Goal: Task Accomplishment & Management: Complete application form

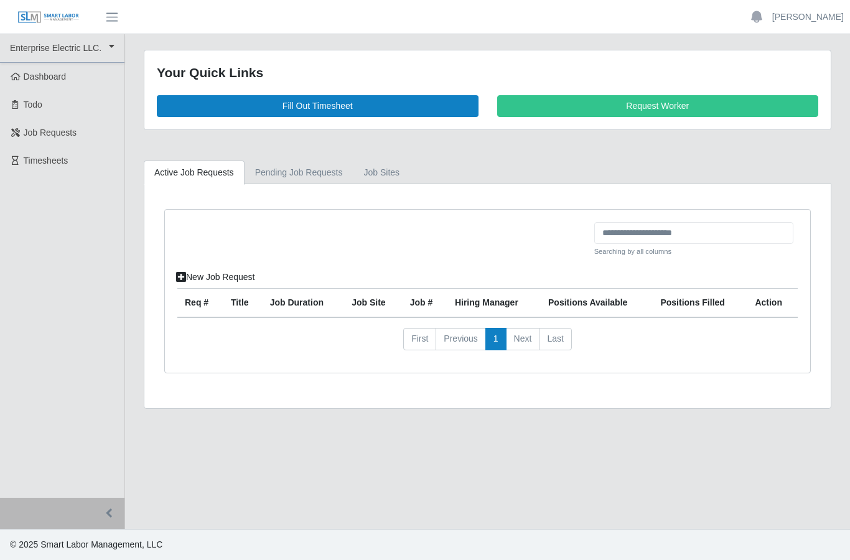
click at [403, 108] on link "Fill Out Timesheet" at bounding box center [318, 106] width 322 height 22
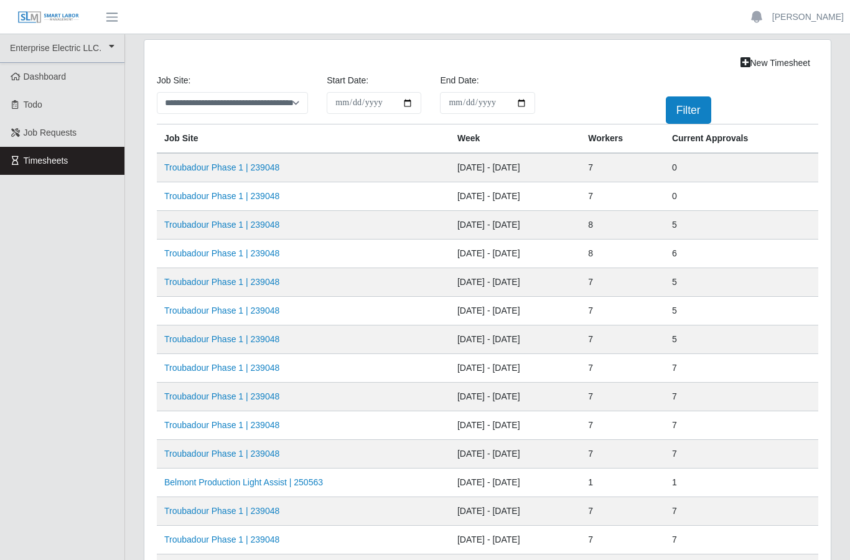
click at [253, 192] on link "Troubadour Phase 1 | 239048" at bounding box center [221, 196] width 115 height 10
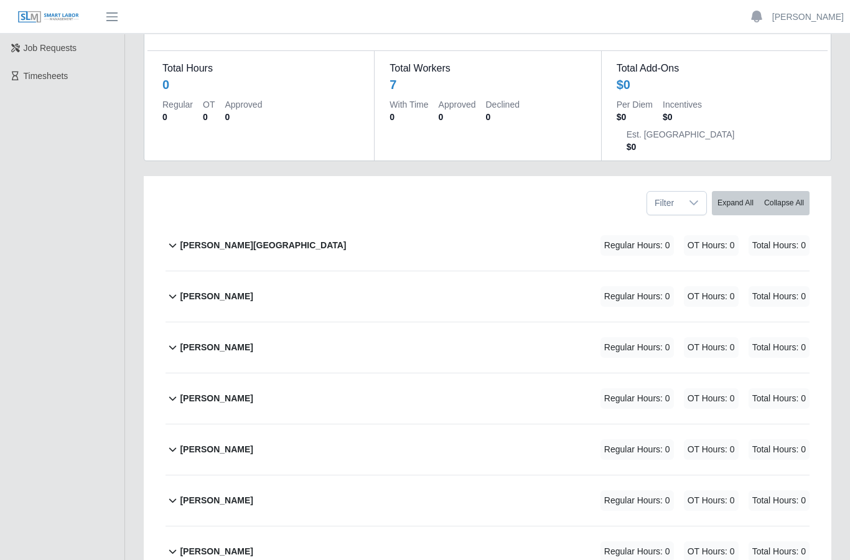
scroll to position [85, 0]
click at [253, 289] on b "Ever Sanchez Contreras" at bounding box center [216, 295] width 73 height 13
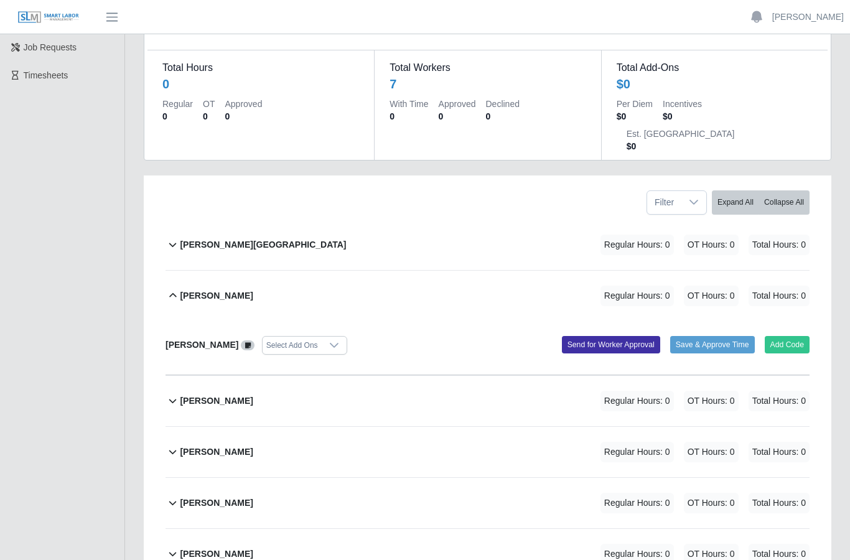
click at [796, 336] on button "Add Code" at bounding box center [787, 344] width 45 height 17
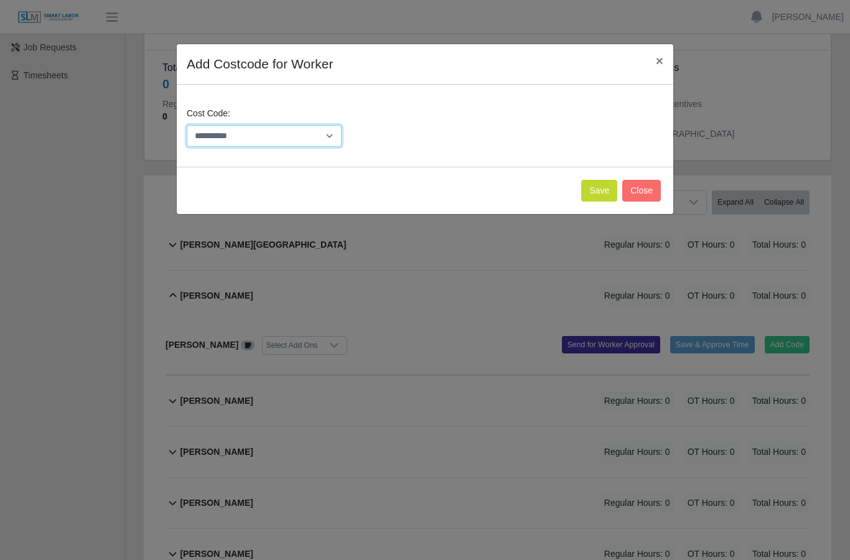
click at [333, 140] on select "**********" at bounding box center [264, 136] width 155 height 22
select select "**********"
click at [603, 184] on button "Save" at bounding box center [599, 191] width 36 height 22
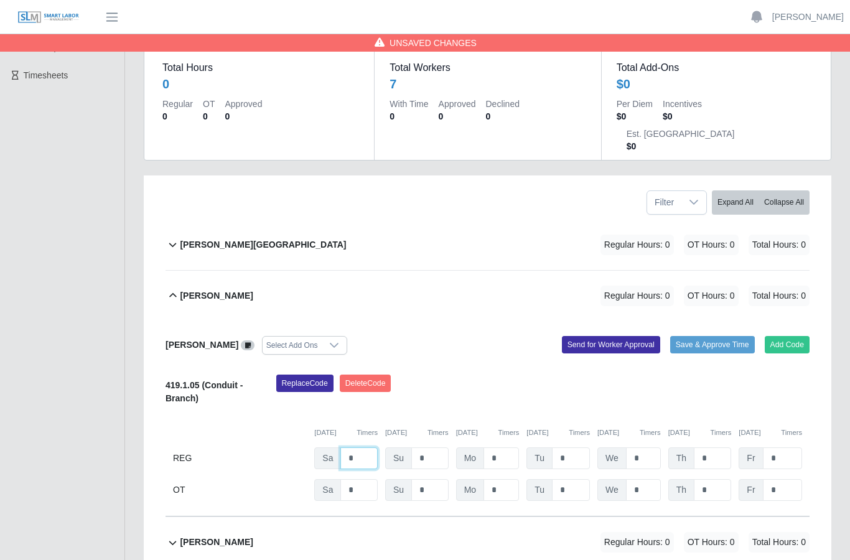
click at [365, 447] on input "*" at bounding box center [358, 458] width 37 height 22
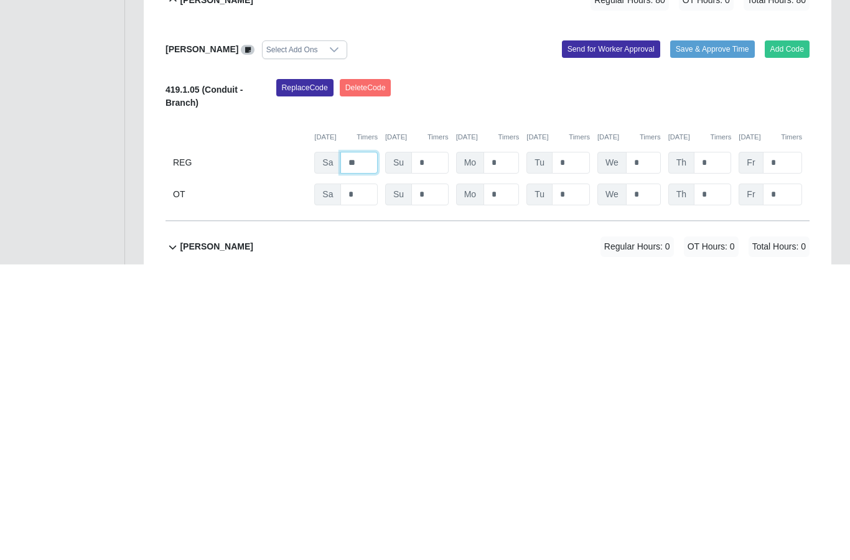
type input "*"
click at [510, 447] on input "*" at bounding box center [500, 458] width 35 height 22
type input "*"
click at [365, 447] on input "*" at bounding box center [358, 458] width 37 height 22
click at [579, 447] on input "*" at bounding box center [571, 458] width 38 height 22
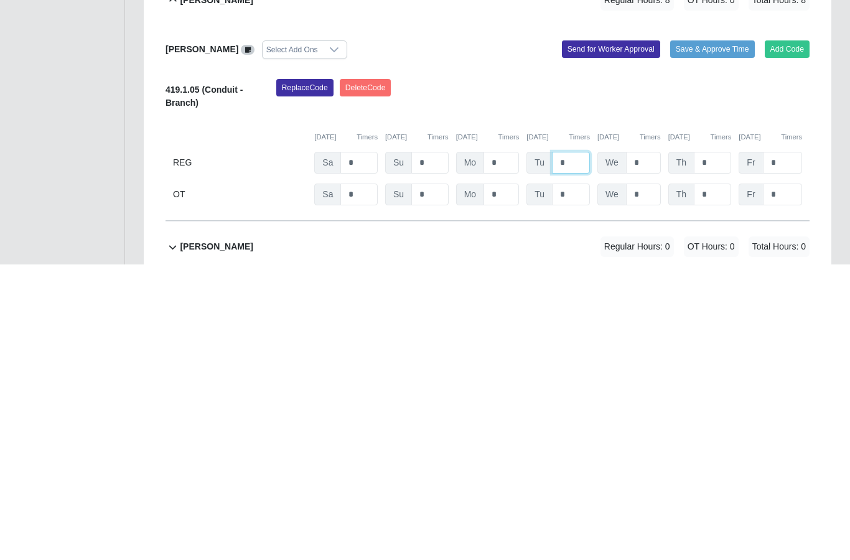
type input "*"
click at [376, 447] on input "*" at bounding box center [358, 458] width 37 height 22
type input "*"
click at [648, 447] on input "*" at bounding box center [643, 458] width 35 height 22
click at [718, 447] on input "*" at bounding box center [712, 458] width 37 height 22
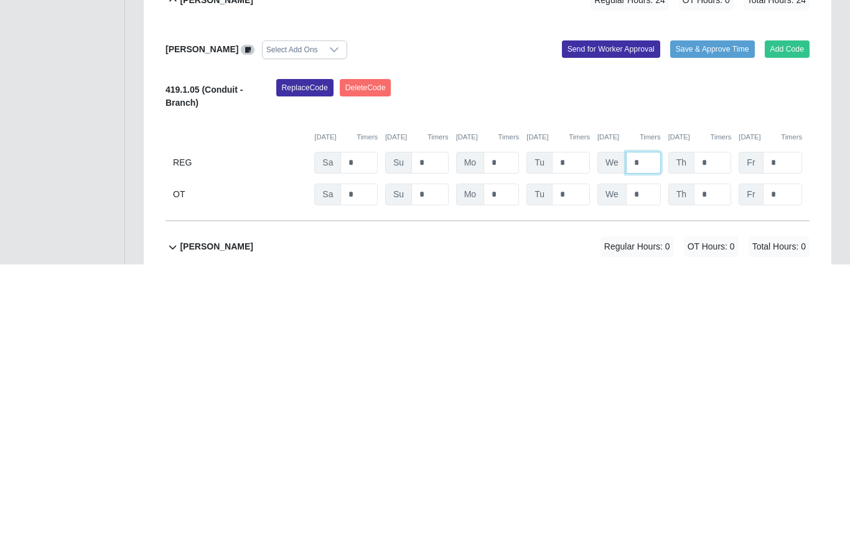
click at [653, 447] on input "*" at bounding box center [643, 458] width 35 height 22
type input "*"
click at [719, 447] on input "*" at bounding box center [712, 458] width 37 height 22
type input "*"
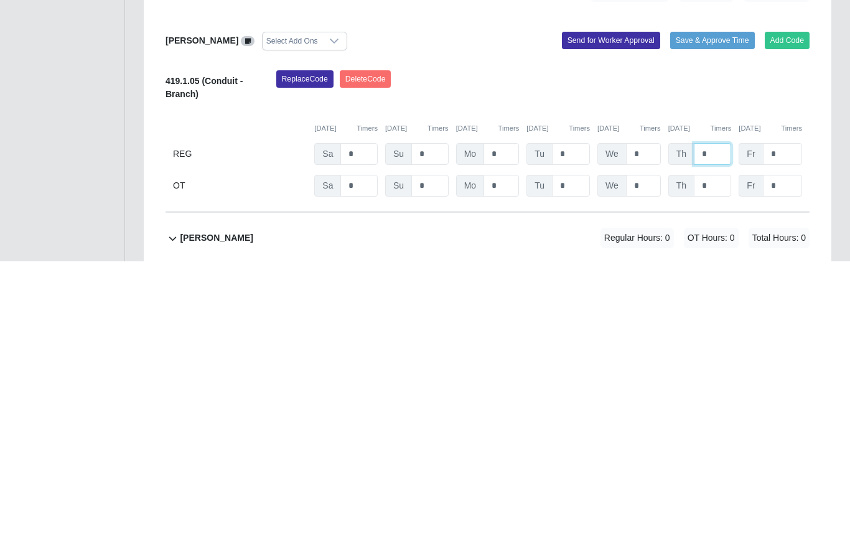
scroll to position [96, 0]
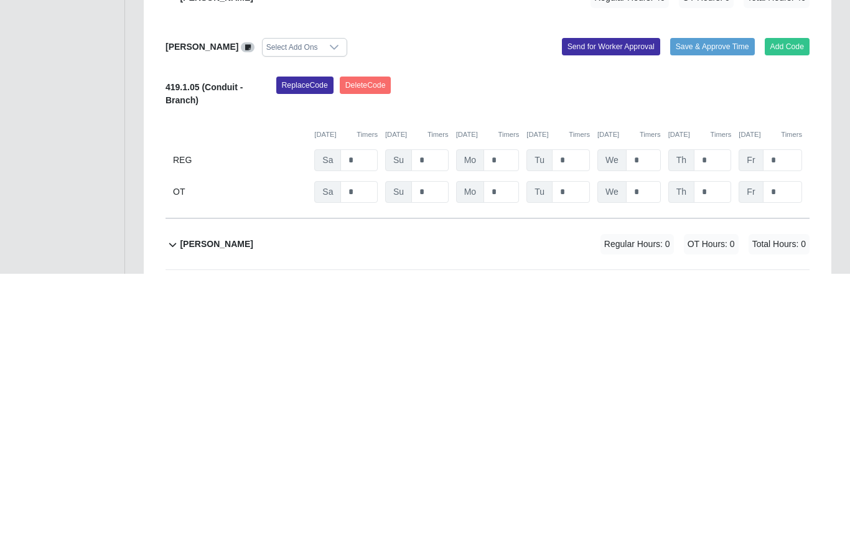
click at [785, 436] on input "*" at bounding box center [782, 447] width 39 height 22
type input "*"
click at [370, 468] on input "*" at bounding box center [358, 479] width 37 height 22
click at [778, 436] on input "*" at bounding box center [772, 447] width 18 height 22
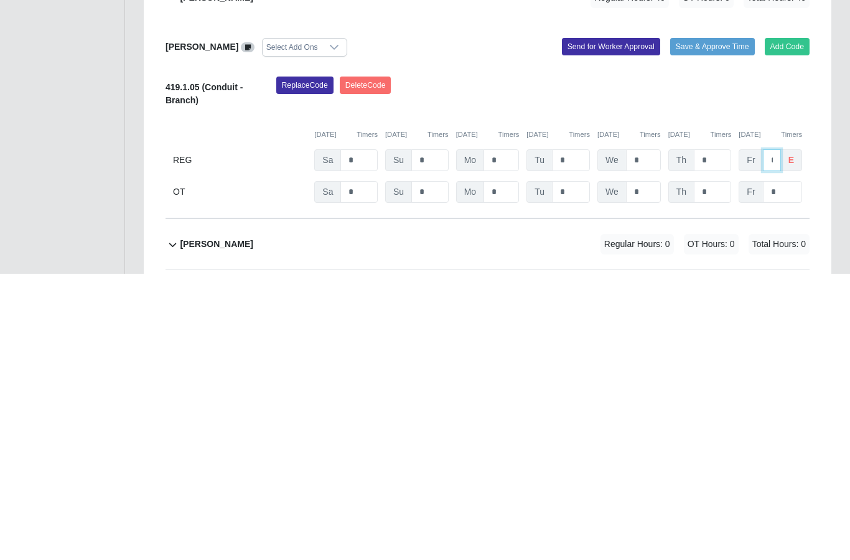
click at [778, 436] on input "*" at bounding box center [772, 447] width 18 height 22
type input "*"
click at [475, 363] on div "Replace Code Delete Code" at bounding box center [543, 382] width 552 height 38
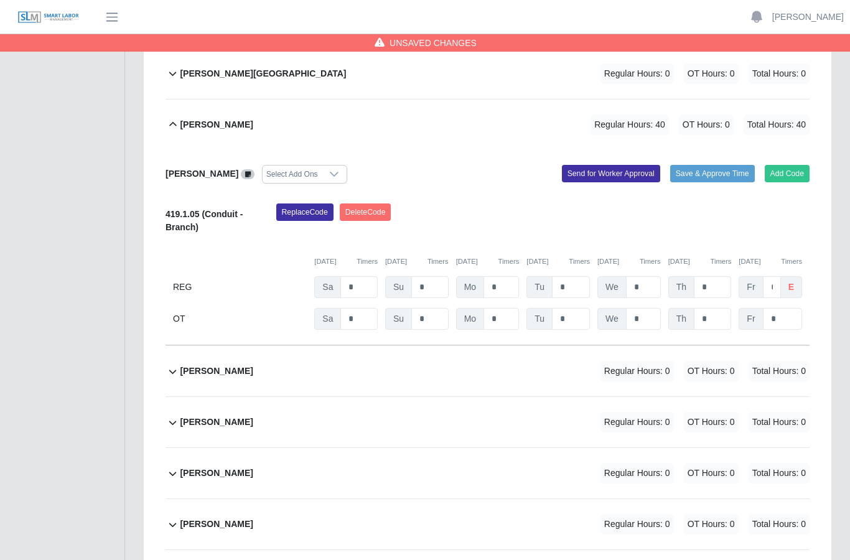
scroll to position [256, 0]
click at [611, 165] on button "Send for Worker Approval" at bounding box center [611, 173] width 98 height 17
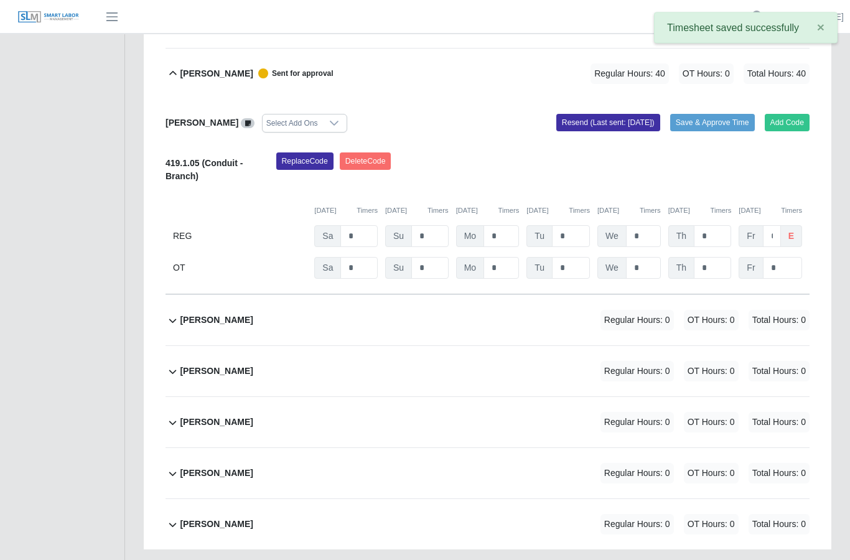
scroll to position [308, 0]
click at [214, 313] on b "[PERSON_NAME]" at bounding box center [216, 319] width 73 height 13
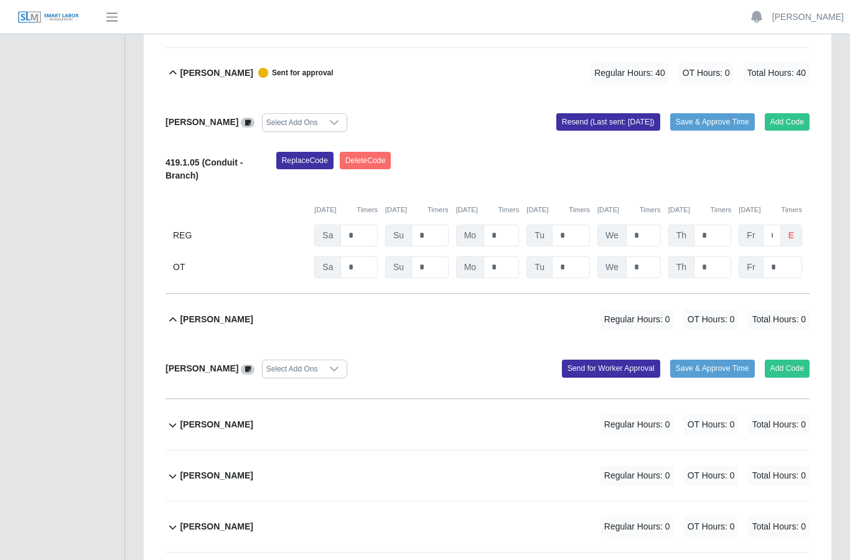
click at [783, 360] on button "Add Code" at bounding box center [787, 368] width 45 height 17
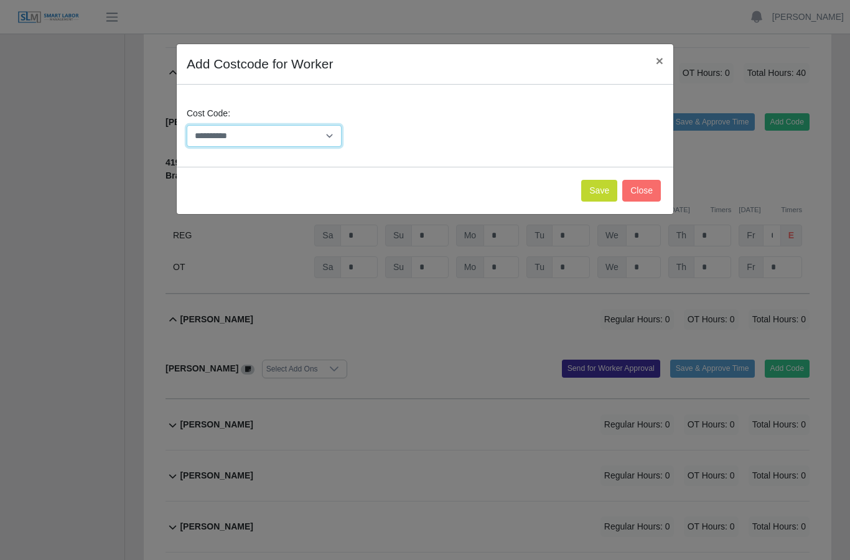
click at [331, 136] on select "**********" at bounding box center [264, 136] width 155 height 22
select select "**********"
click at [599, 189] on button "Save" at bounding box center [599, 191] width 36 height 22
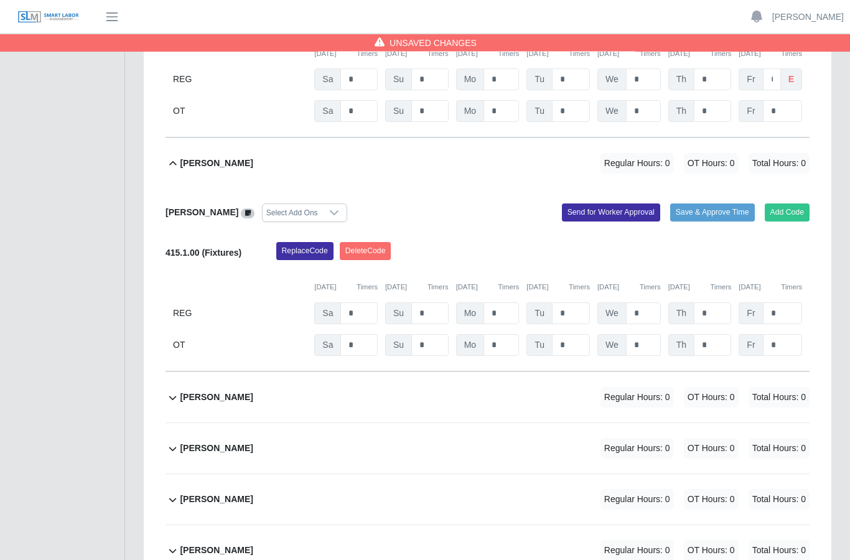
scroll to position [465, 0]
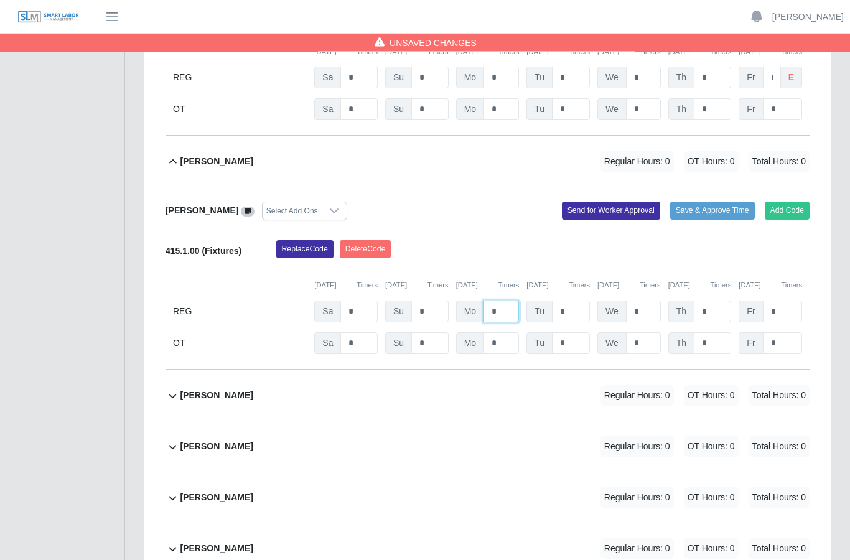
click at [509, 89] on input "*" at bounding box center [500, 78] width 35 height 22
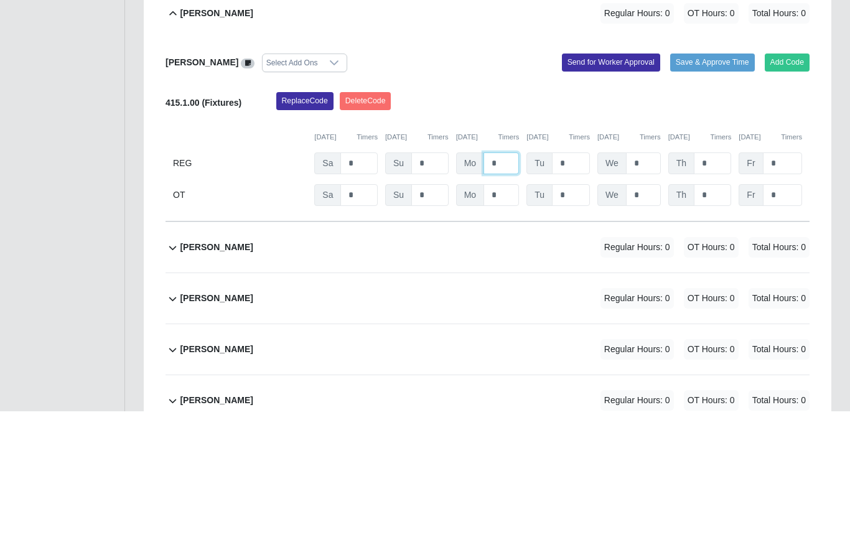
type input "*"
click at [577, 89] on input "*" at bounding box center [571, 78] width 38 height 22
type input "*"
click at [651, 89] on input "*" at bounding box center [643, 78] width 35 height 22
type input "*"
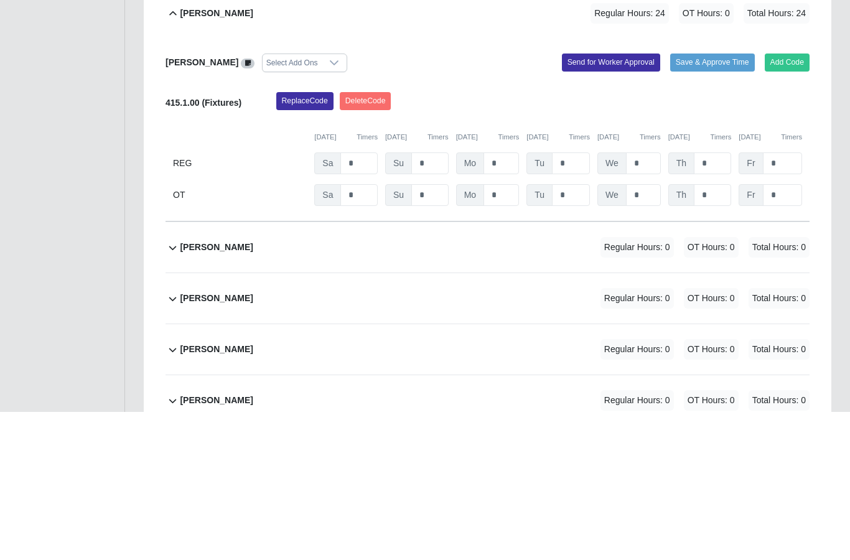
click at [721, 89] on input "*" at bounding box center [712, 78] width 37 height 22
type input "*"
click at [781, 89] on input "*" at bounding box center [772, 78] width 18 height 22
type input "*"
click at [371, 121] on input "*" at bounding box center [358, 110] width 37 height 22
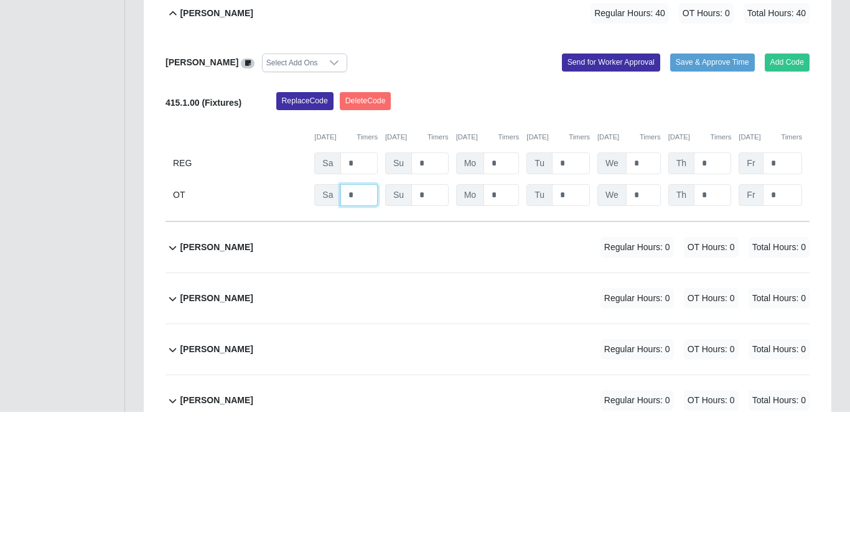
type input "*"
click at [640, 241] on div "Replace Code Delete Code" at bounding box center [543, 253] width 552 height 25
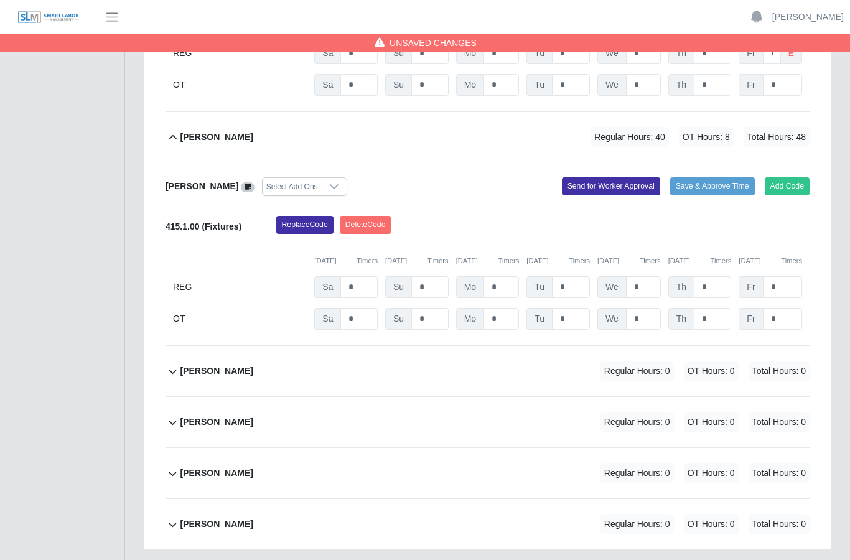
click at [611, 177] on button "Send for Worker Approval" at bounding box center [611, 185] width 98 height 17
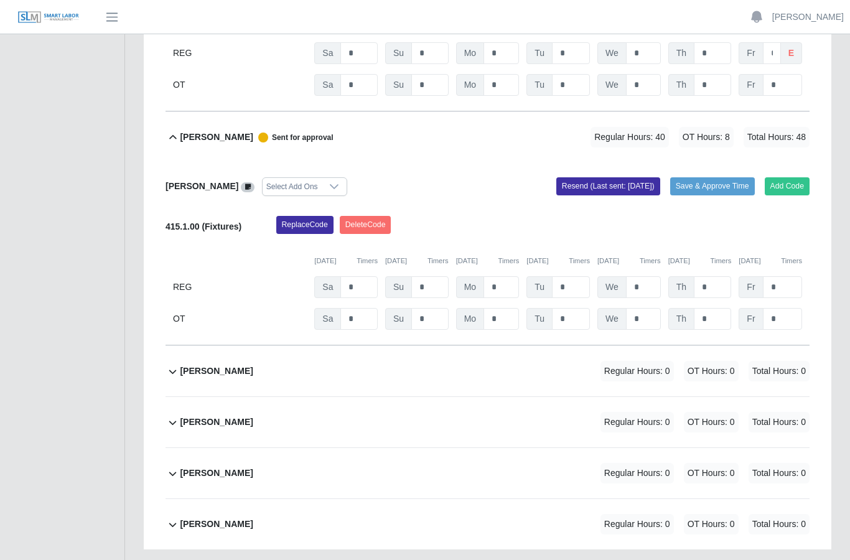
scroll to position [540, 0]
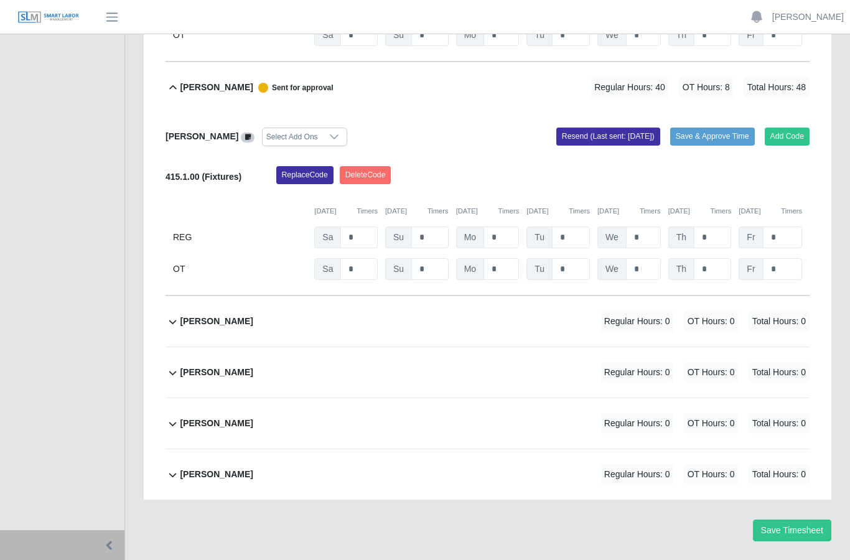
click at [215, 315] on b "[PERSON_NAME]" at bounding box center [216, 321] width 73 height 13
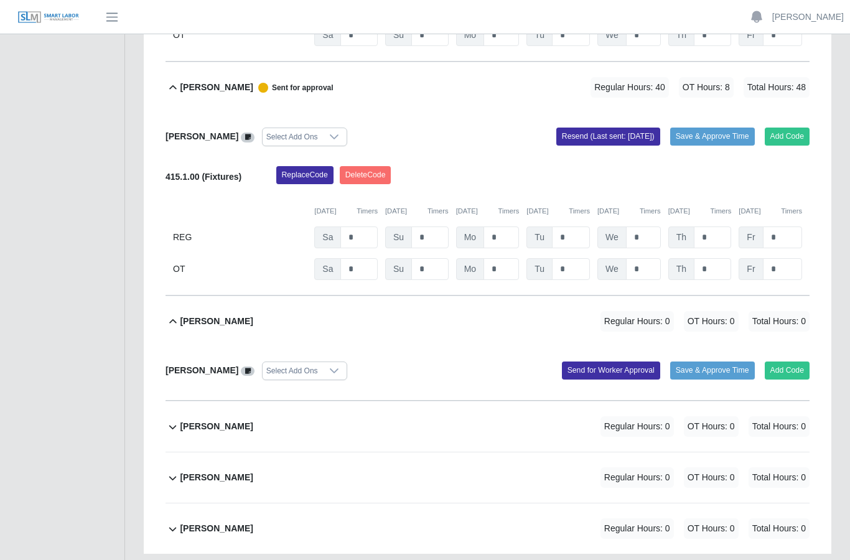
click at [791, 361] on button "Add Code" at bounding box center [787, 369] width 45 height 17
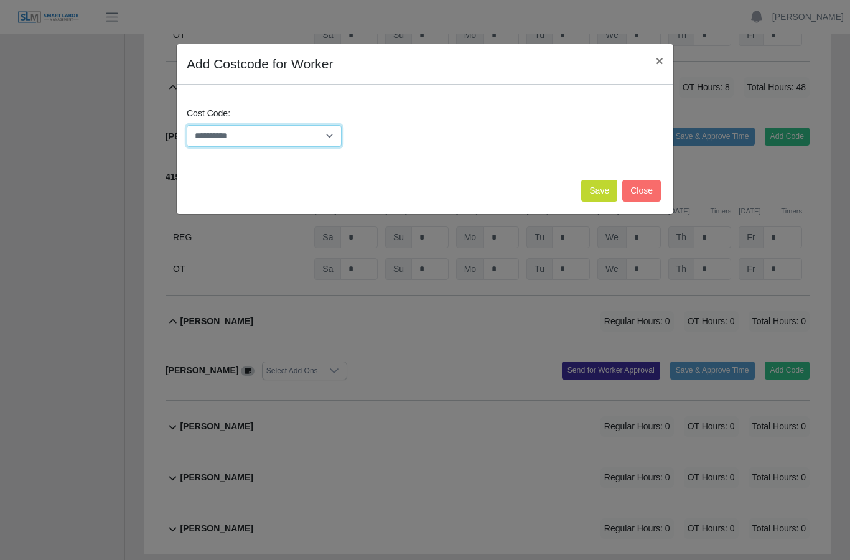
click at [333, 134] on select "**********" at bounding box center [264, 136] width 155 height 22
select select "**********"
click at [599, 189] on button "Save" at bounding box center [599, 191] width 36 height 22
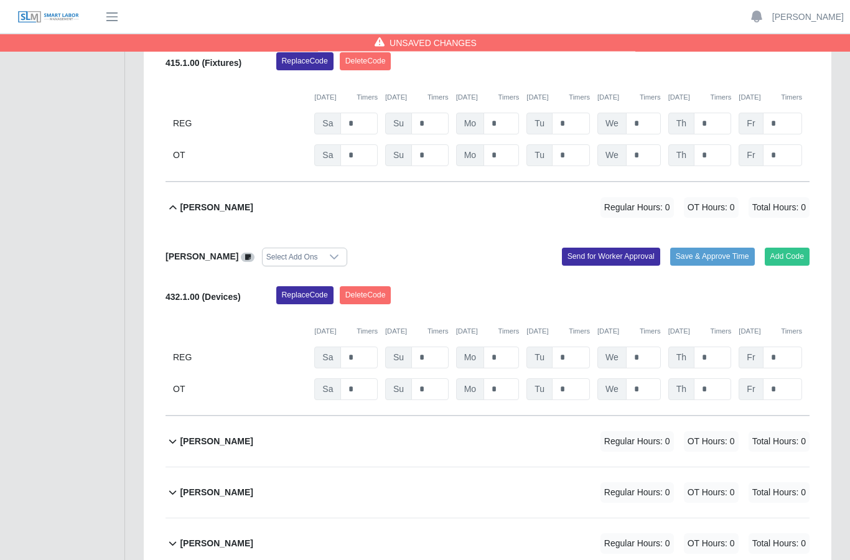
scroll to position [654, 0]
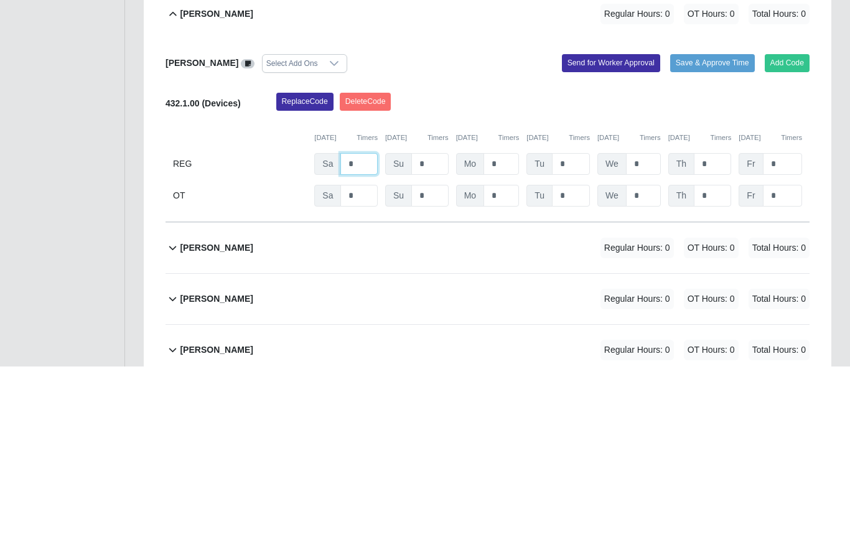
type input "*"
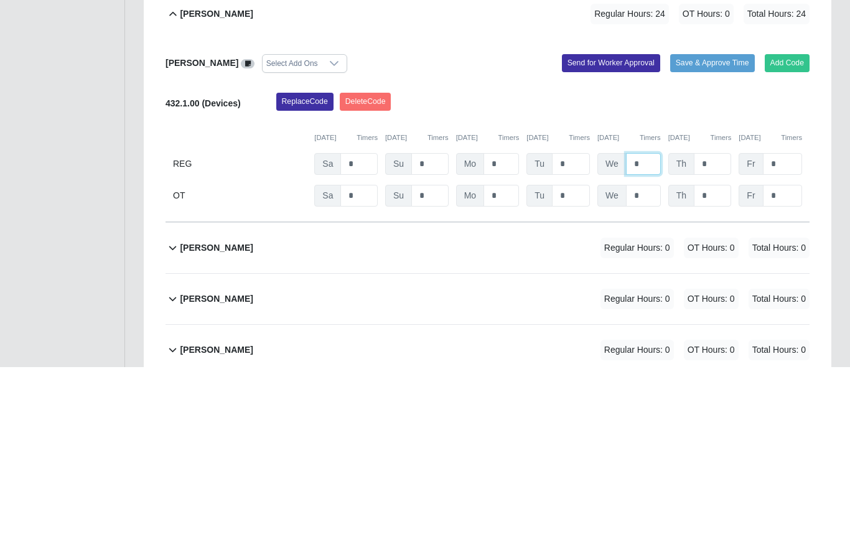
type input "*"
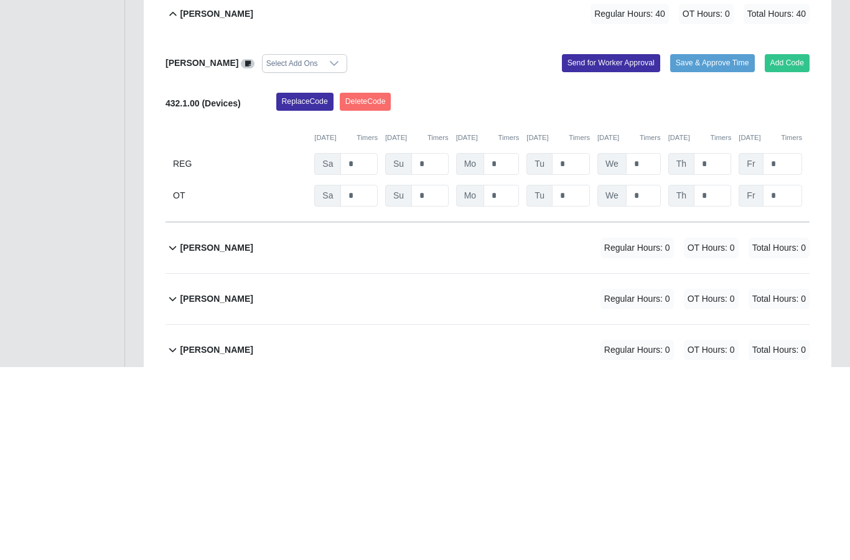
click at [734, 286] on div "Replace Code Delete Code" at bounding box center [543, 298] width 552 height 25
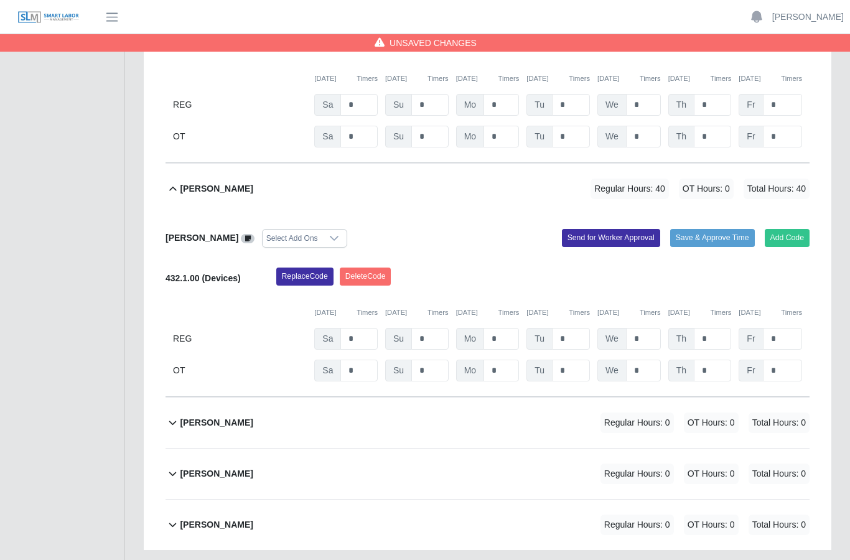
click at [606, 229] on button "Send for Worker Approval" at bounding box center [611, 237] width 98 height 17
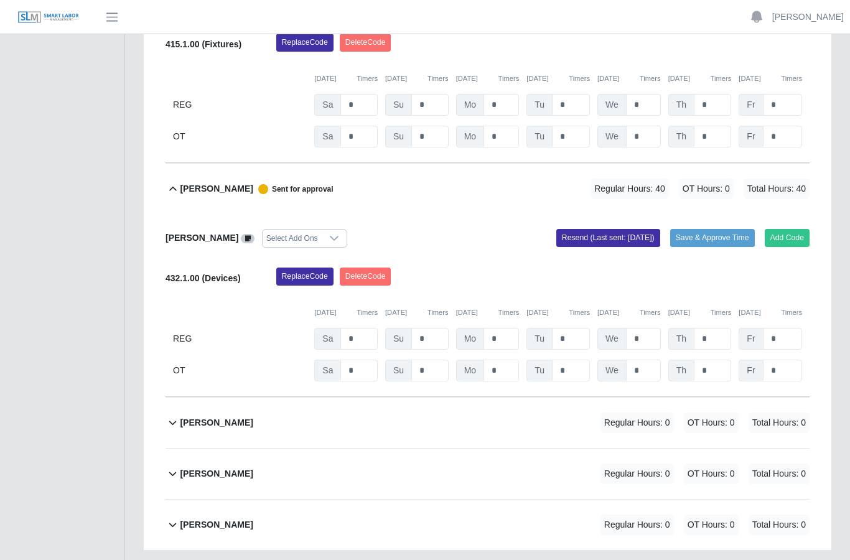
click at [234, 467] on b "[PERSON_NAME]" at bounding box center [216, 473] width 73 height 13
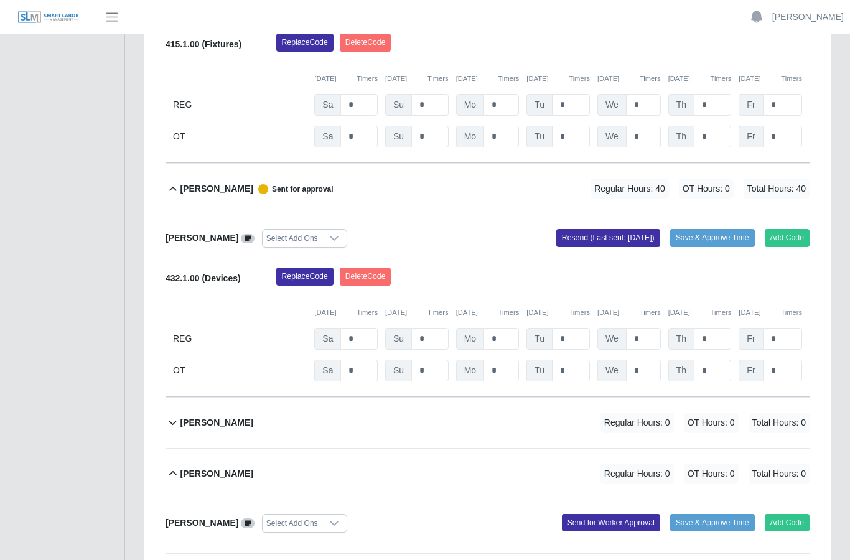
click at [786, 514] on button "Add Code" at bounding box center [787, 522] width 45 height 17
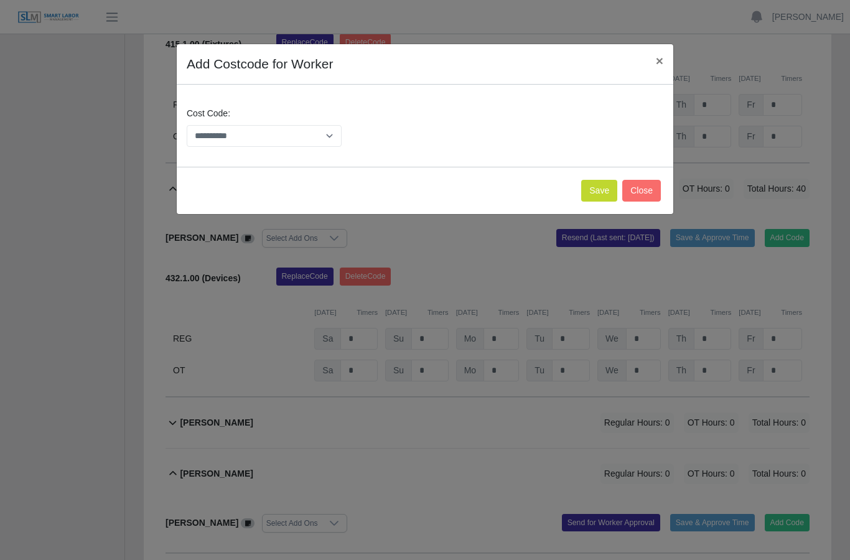
click at [325, 141] on select "**********" at bounding box center [264, 136] width 155 height 22
select select "**********"
click at [604, 190] on button "Save" at bounding box center [599, 191] width 36 height 22
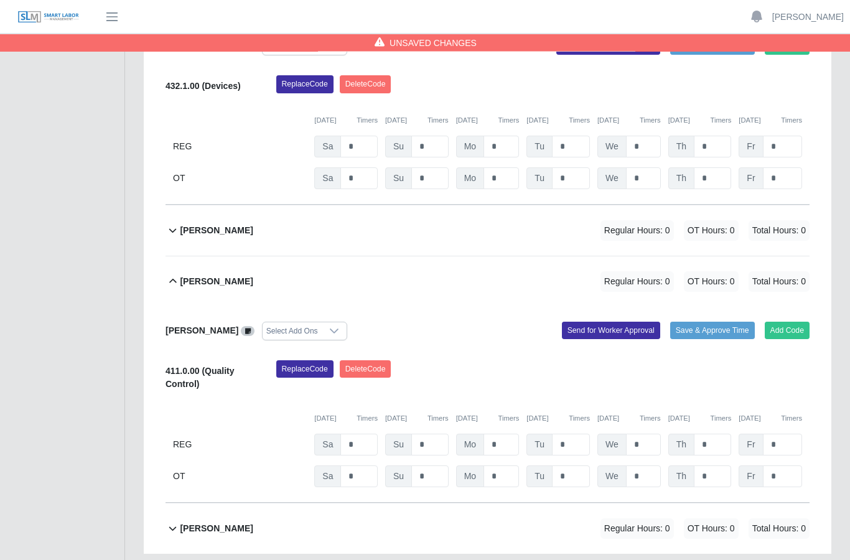
scroll to position [868, 0]
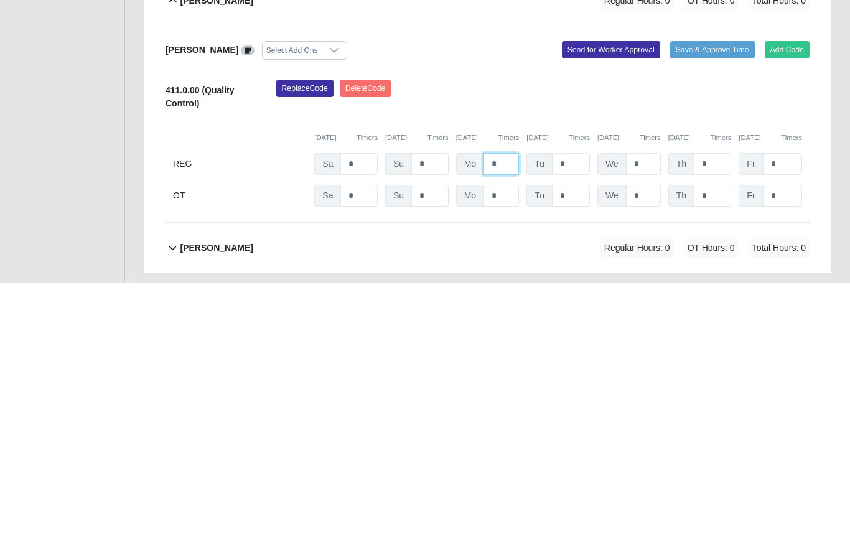
type input "*"
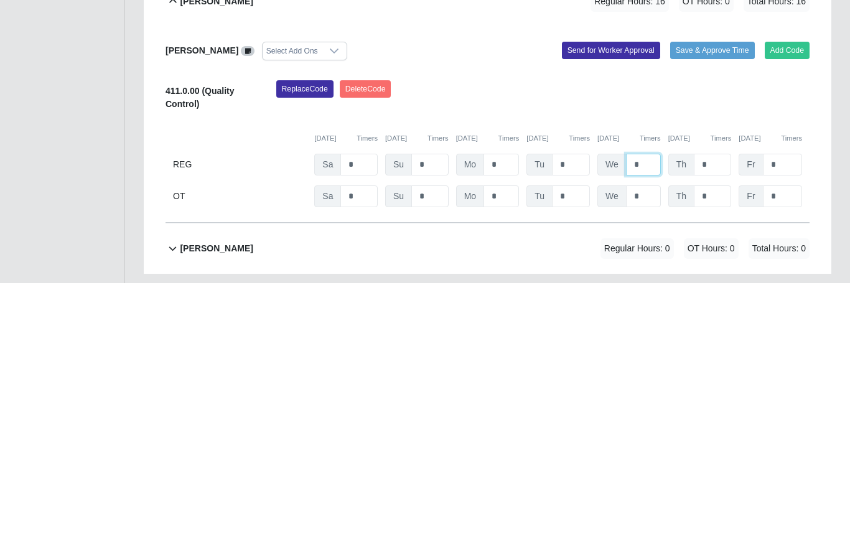
type input "*"
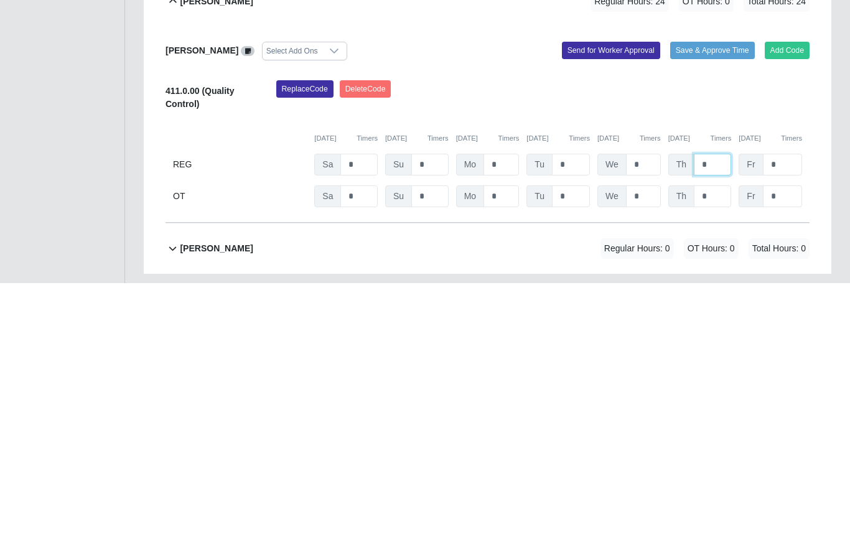
type input "*"
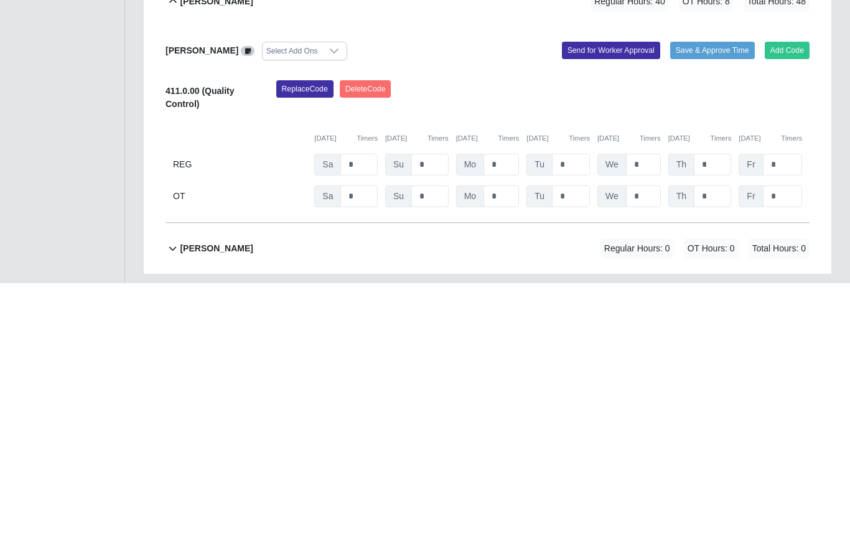
type input "***"
click at [717, 357] on div "Replace Code Delete Code" at bounding box center [543, 376] width 552 height 38
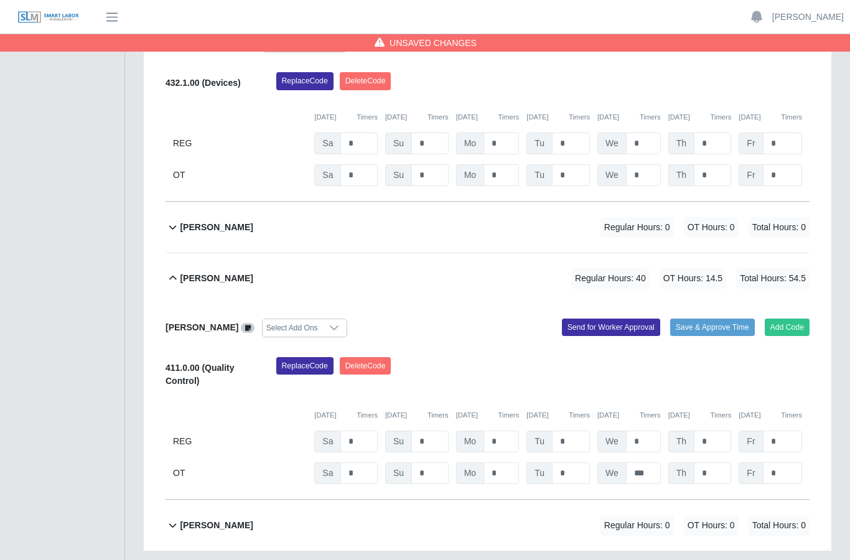
click at [602, 319] on button "Send for Worker Approval" at bounding box center [611, 327] width 98 height 17
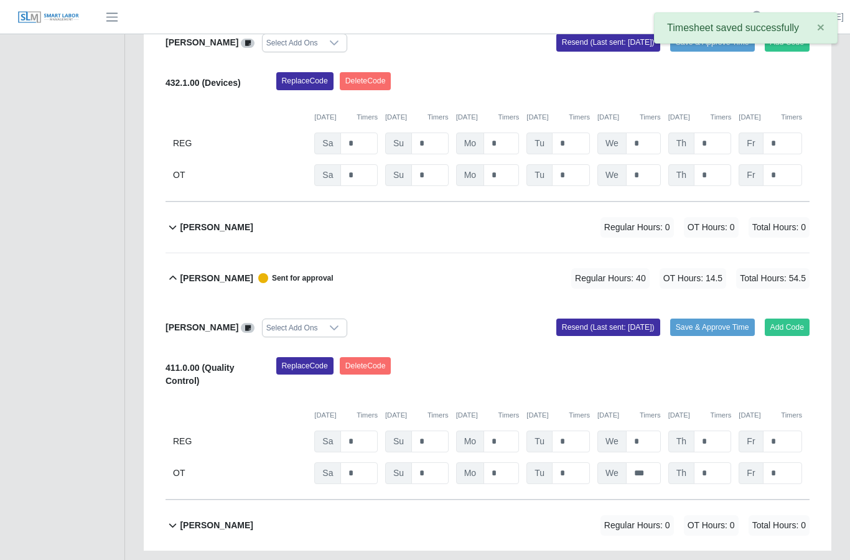
click at [237, 519] on b "[PERSON_NAME]" at bounding box center [216, 525] width 73 height 13
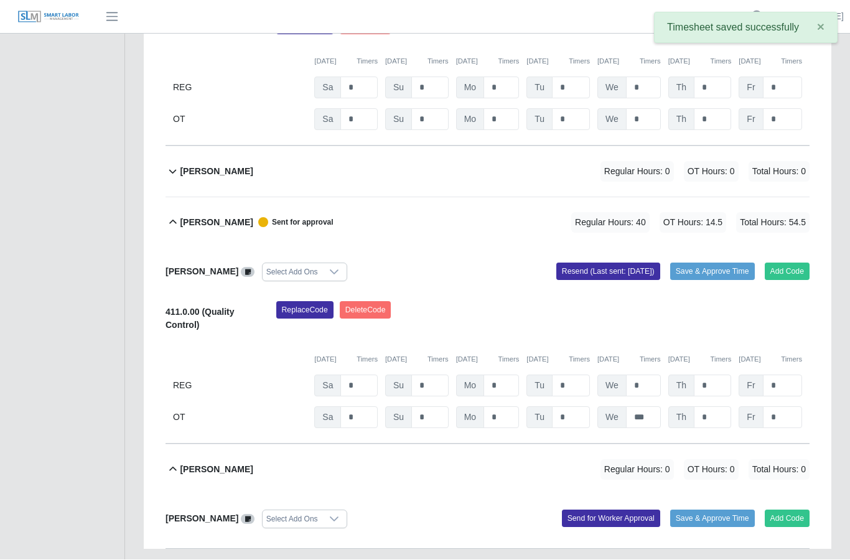
scroll to position [922, 0]
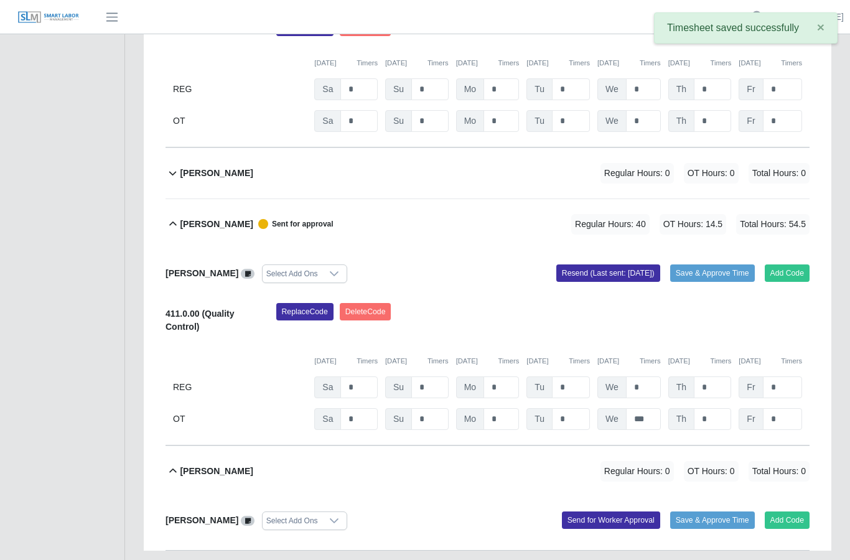
click at [790, 511] on button "Add Code" at bounding box center [787, 519] width 45 height 17
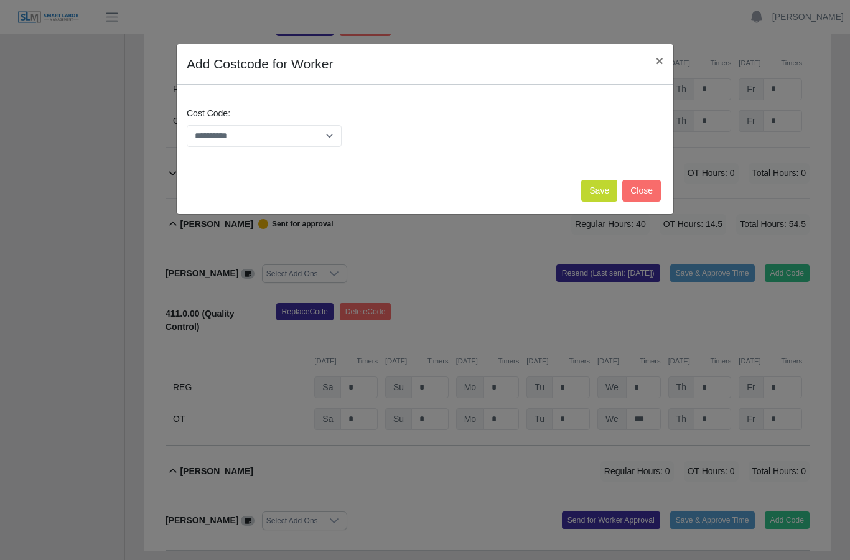
click at [332, 136] on select "**********" at bounding box center [264, 136] width 155 height 22
select select "**********"
click at [600, 191] on button "Save" at bounding box center [599, 191] width 36 height 22
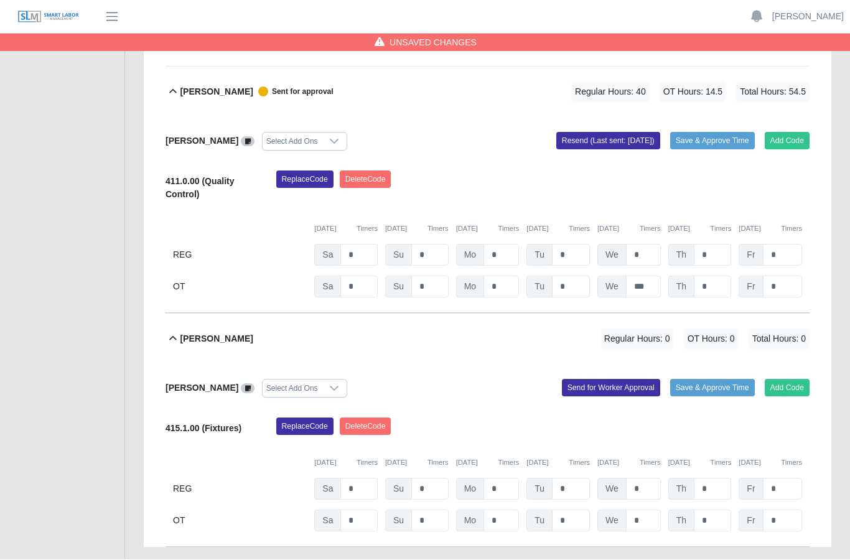
scroll to position [1050, 0]
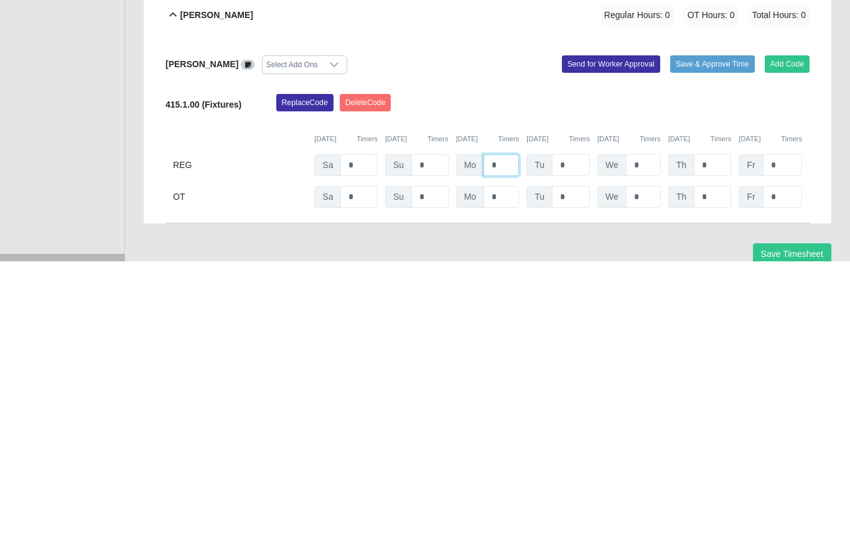
type input "*"
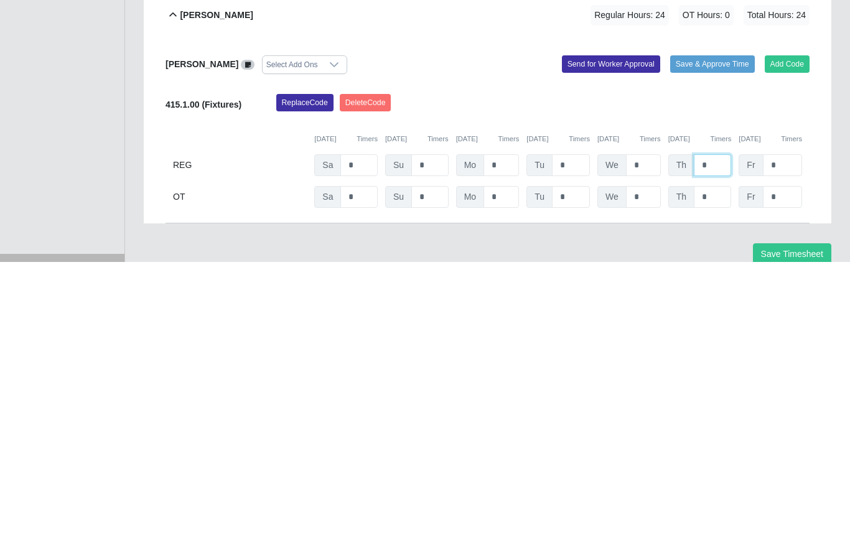
type input "*"
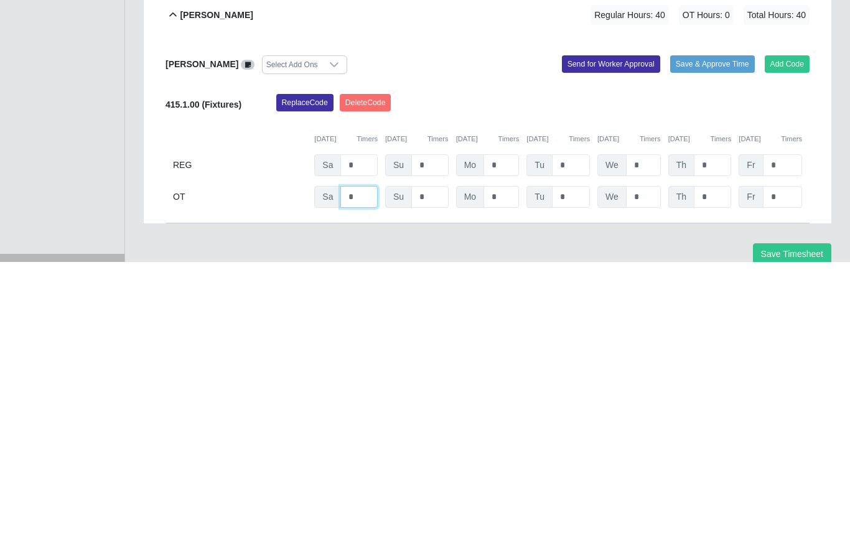
type input "*"
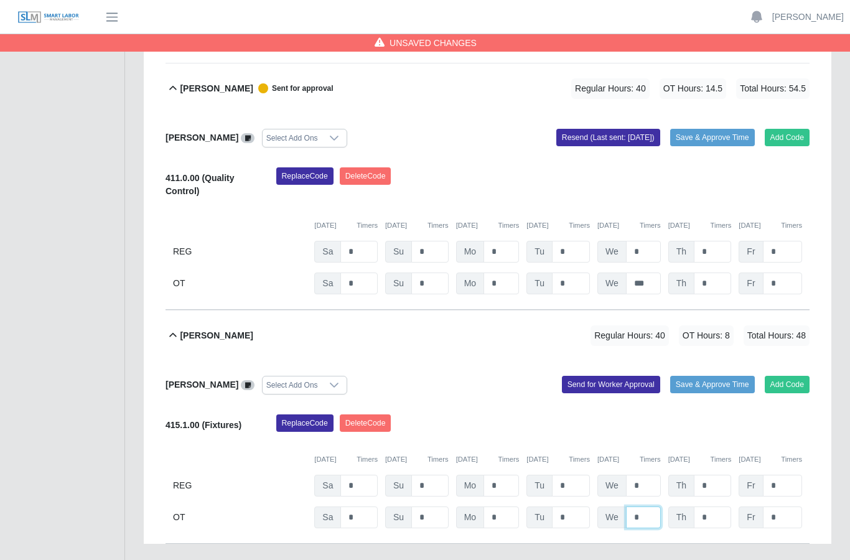
scroll to position [1051, 0]
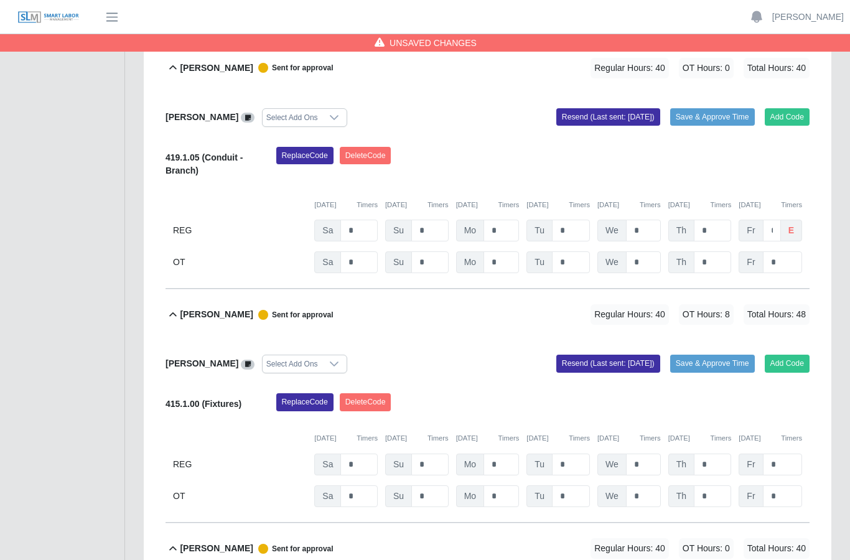
scroll to position [268, 0]
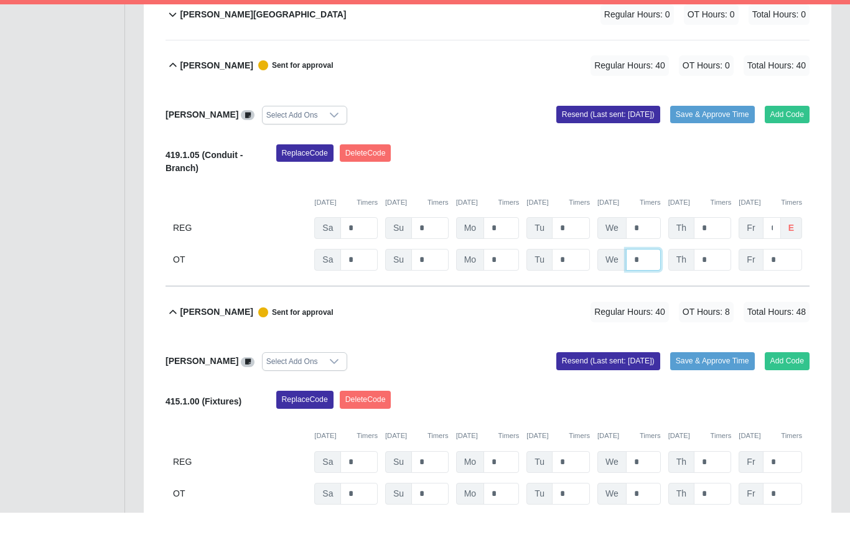
click at [650, 296] on input "*" at bounding box center [643, 307] width 35 height 22
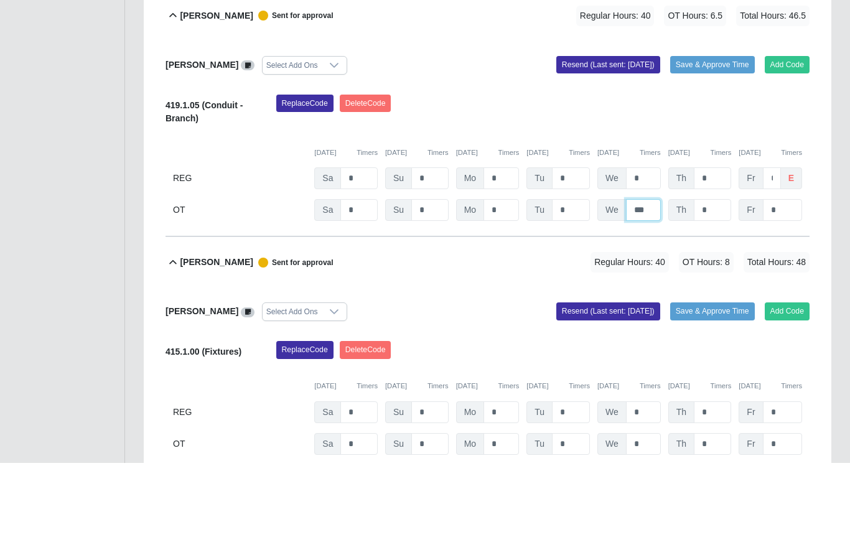
type input "***"
click at [610, 153] on button "Resend (Last sent: [DATE])" at bounding box center [608, 161] width 104 height 17
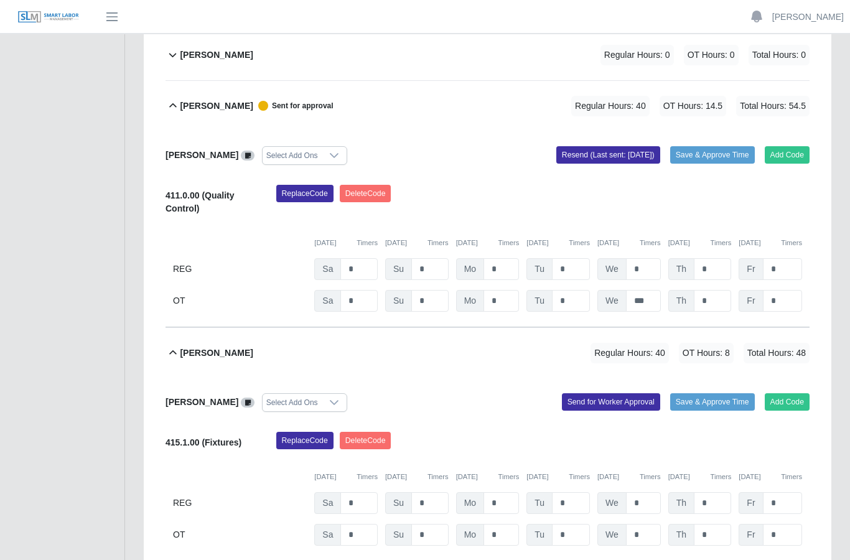
scroll to position [1050, 0]
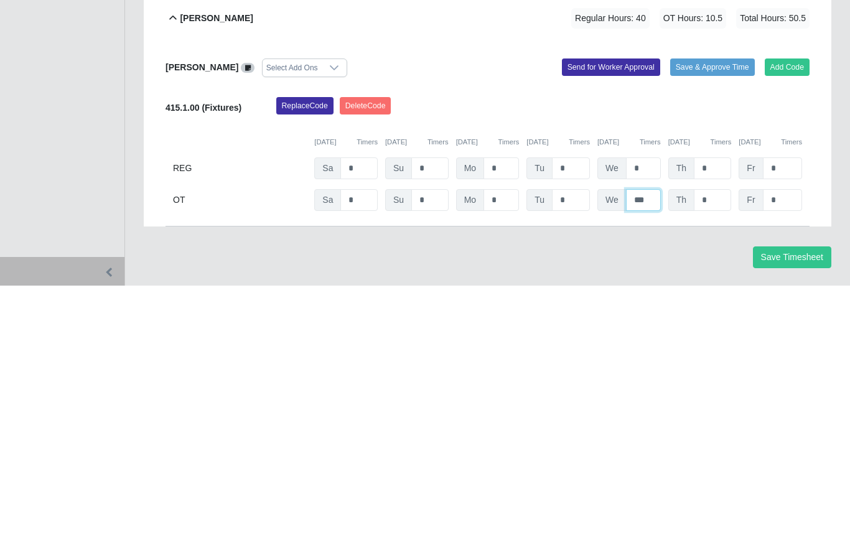
type input "***"
click at [615, 333] on button "Send for Worker Approval" at bounding box center [611, 341] width 98 height 17
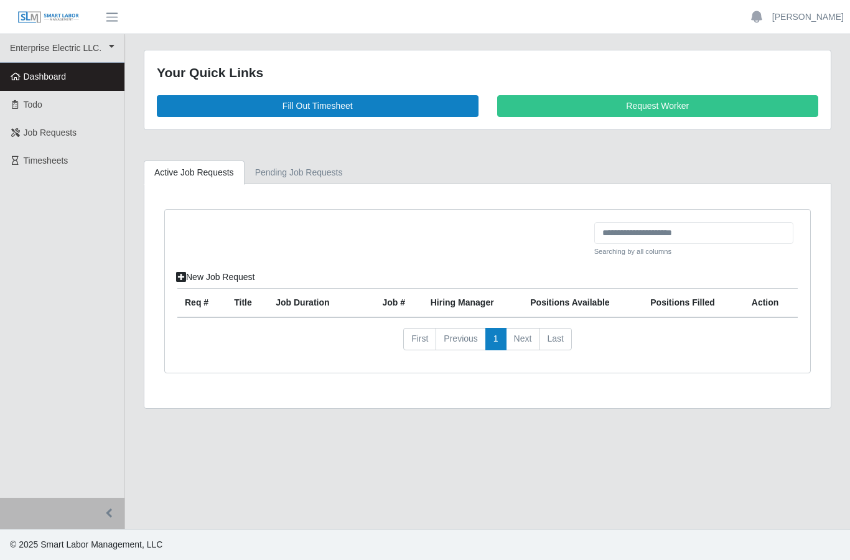
click at [343, 108] on link "Fill Out Timesheet" at bounding box center [318, 106] width 322 height 22
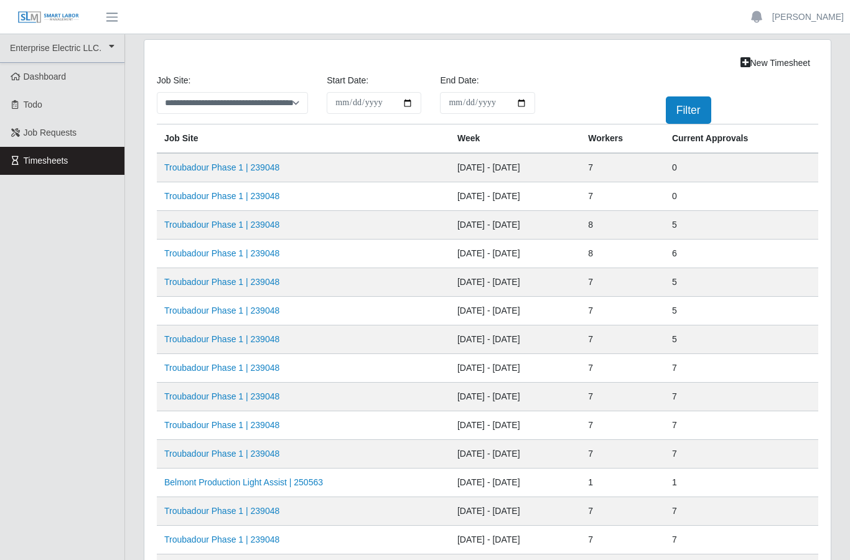
click at [521, 193] on td "[DATE] - [DATE]" at bounding box center [515, 196] width 131 height 29
click at [526, 195] on td "[DATE] - [DATE]" at bounding box center [515, 196] width 131 height 29
click at [279, 201] on link "Troubadour Phase 1 | 239048" at bounding box center [221, 196] width 115 height 10
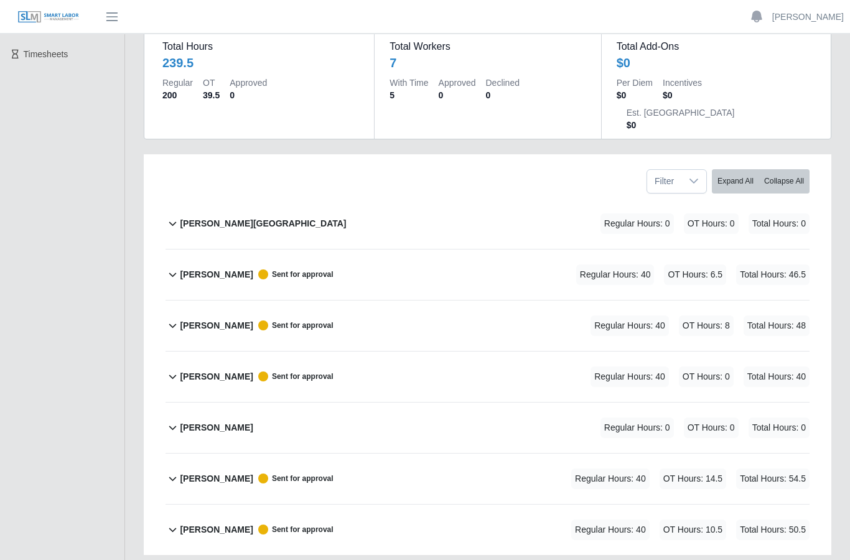
scroll to position [113, 0]
